Goal: Task Accomplishment & Management: Use online tool/utility

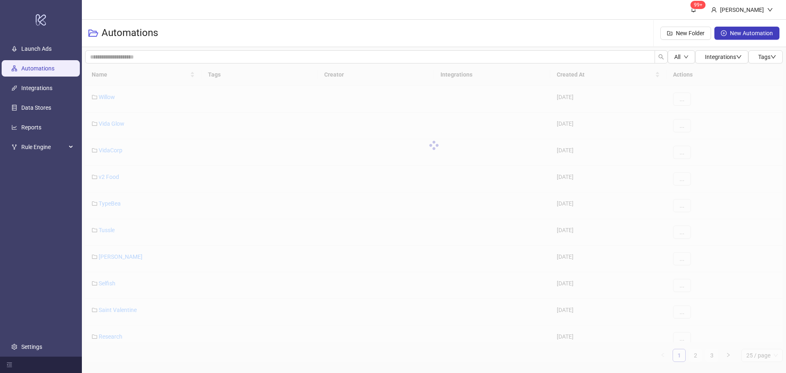
click at [685, 120] on div at bounding box center [433, 145] width 697 height 164
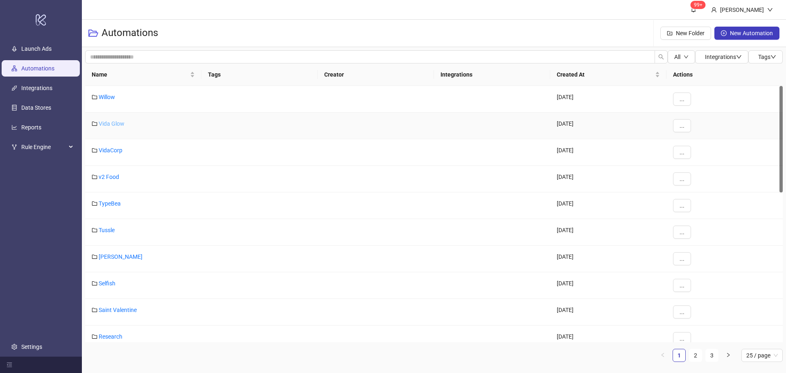
click at [117, 124] on link "Vida Glow" at bounding box center [112, 123] width 26 height 7
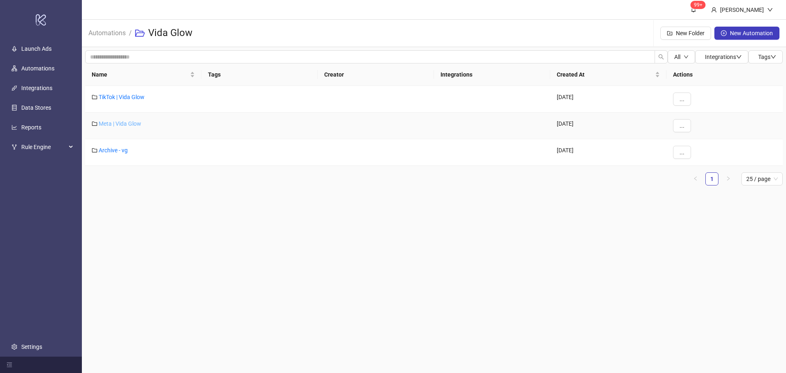
click at [115, 122] on link "Meta | Vida Glow" at bounding box center [120, 123] width 43 height 7
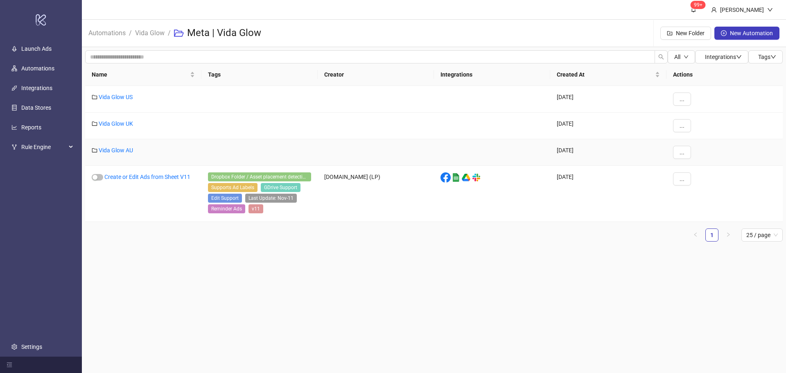
click at [122, 154] on div "Vida Glow AU" at bounding box center [143, 152] width 116 height 27
click at [122, 151] on link "Vida Glow AU" at bounding box center [116, 150] width 34 height 7
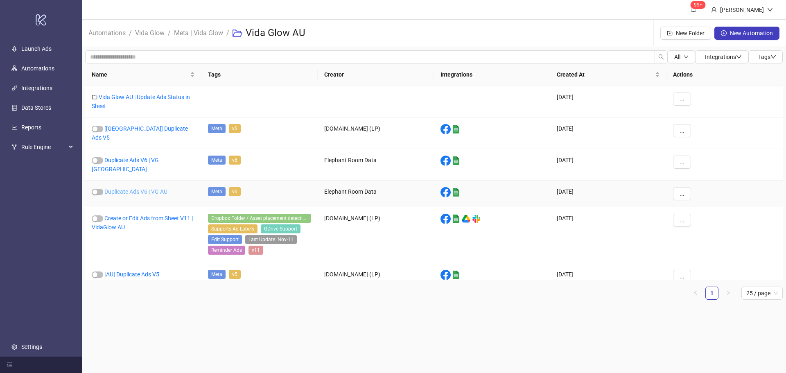
click at [143, 188] on link "Duplicate Ads V6 | VG AU" at bounding box center [135, 191] width 63 height 7
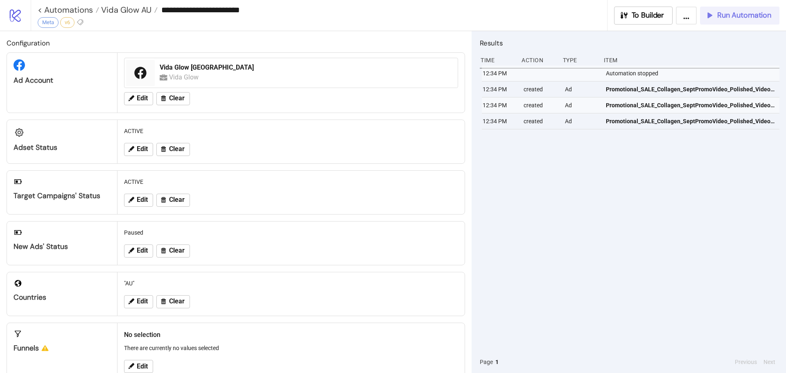
click at [747, 18] on span "Run Automation" at bounding box center [744, 15] width 54 height 9
